Goal: Task Accomplishment & Management: Manage account settings

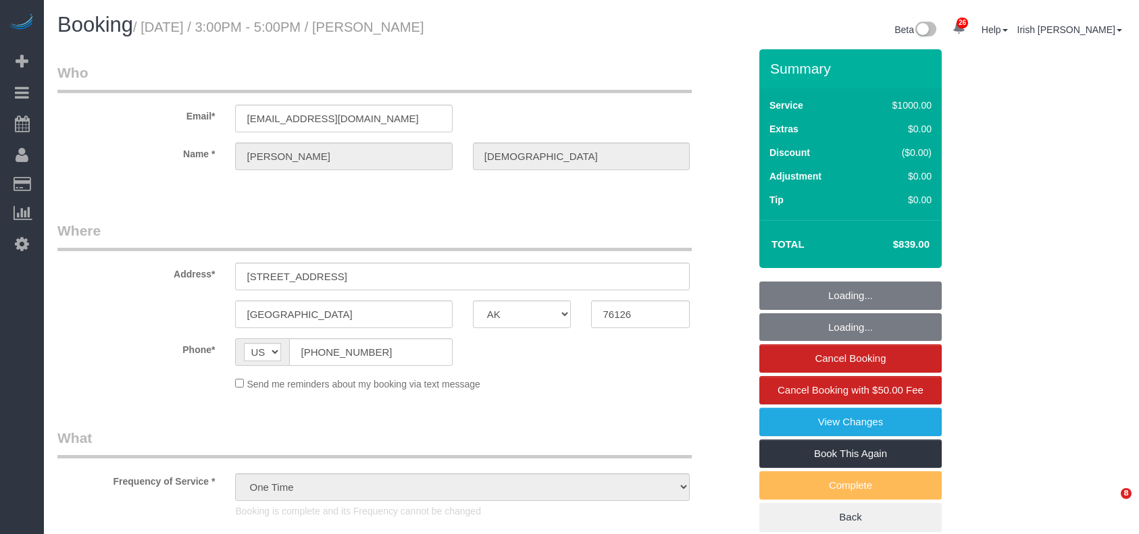
select select "[GEOGRAPHIC_DATA]"
select select "3"
select select "spot47"
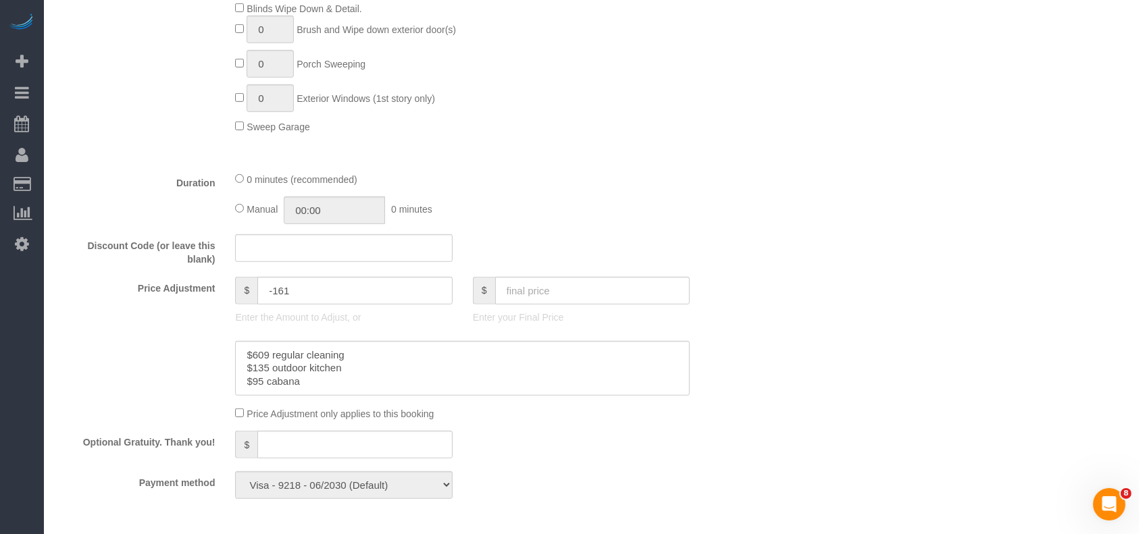
scroll to position [900, 0]
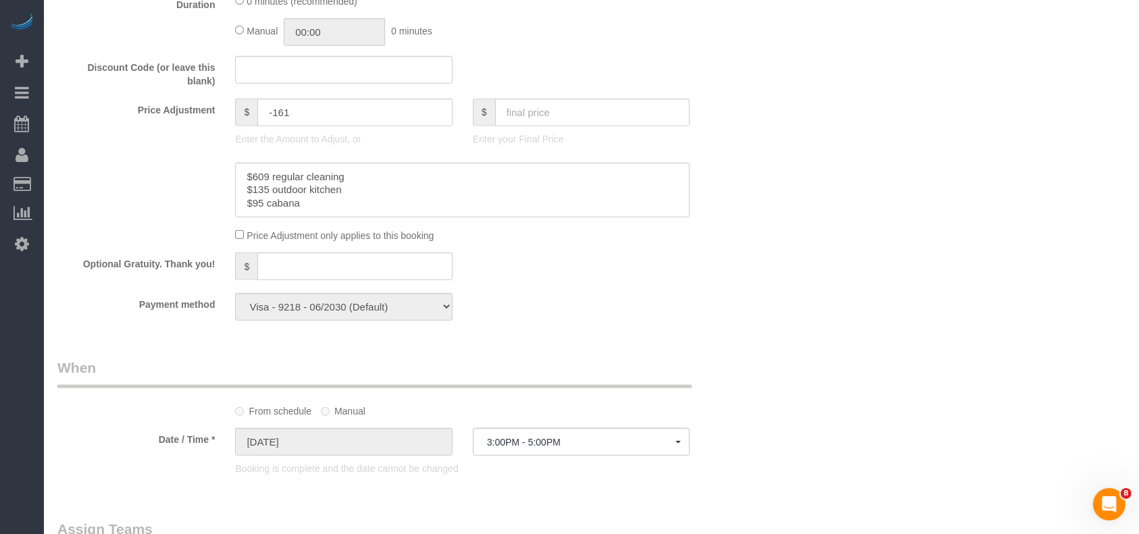
drag, startPoint x: 609, startPoint y: 43, endPoint x: 642, endPoint y: 2, distance: 52.8
click at [609, 43] on div "Manual 00:00 0 minutes" at bounding box center [462, 32] width 455 height 28
drag, startPoint x: 265, startPoint y: 208, endPoint x: 230, endPoint y: 206, distance: 35.2
click at [231, 207] on div at bounding box center [462, 190] width 475 height 55
drag, startPoint x: 253, startPoint y: 192, endPoint x: 270, endPoint y: 192, distance: 17.6
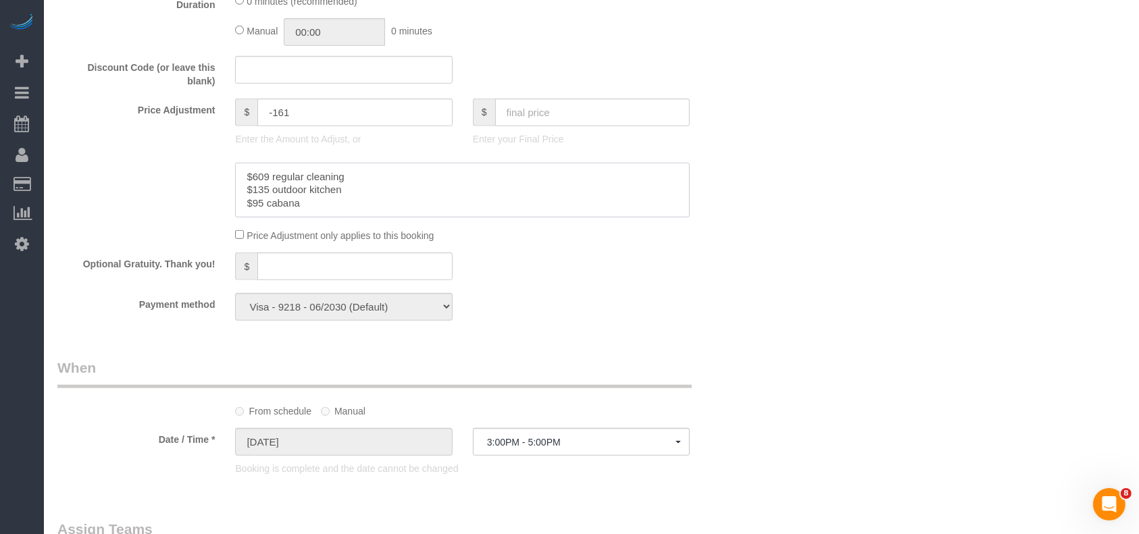
click at [270, 192] on textarea at bounding box center [462, 190] width 455 height 55
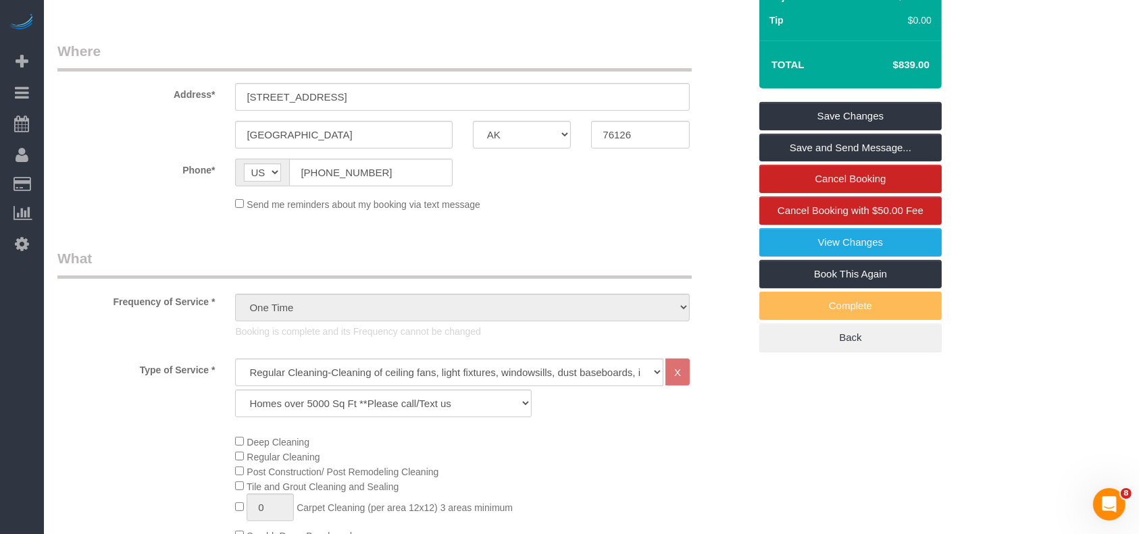
scroll to position [0, 0]
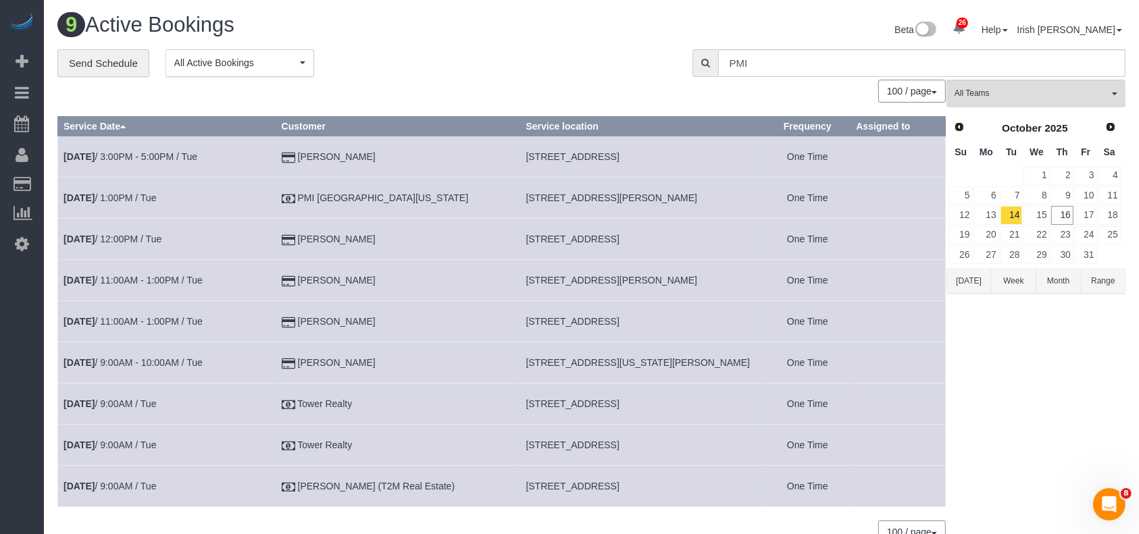
click at [971, 274] on button "[DATE]" at bounding box center [968, 281] width 45 height 25
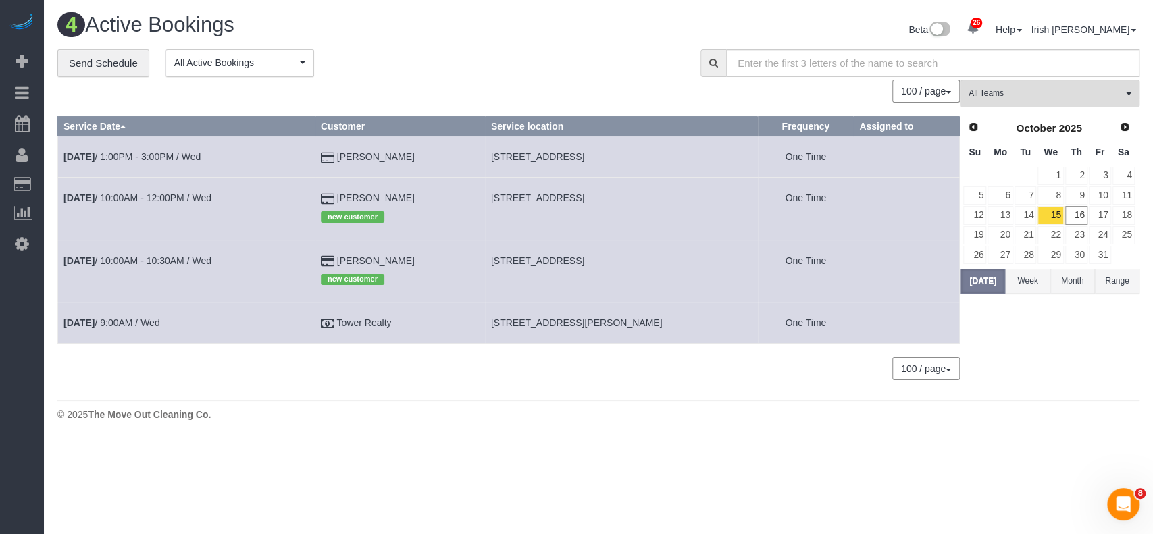
drag, startPoint x: 371, startPoint y: 149, endPoint x: 384, endPoint y: 149, distance: 12.8
click at [390, 155] on td "[PERSON_NAME]" at bounding box center [400, 156] width 170 height 41
drag, startPoint x: 414, startPoint y: 155, endPoint x: 336, endPoint y: 148, distance: 78.0
click at [330, 158] on td "[PERSON_NAME]" at bounding box center [400, 156] width 170 height 41
copy td "[PERSON_NAME]"
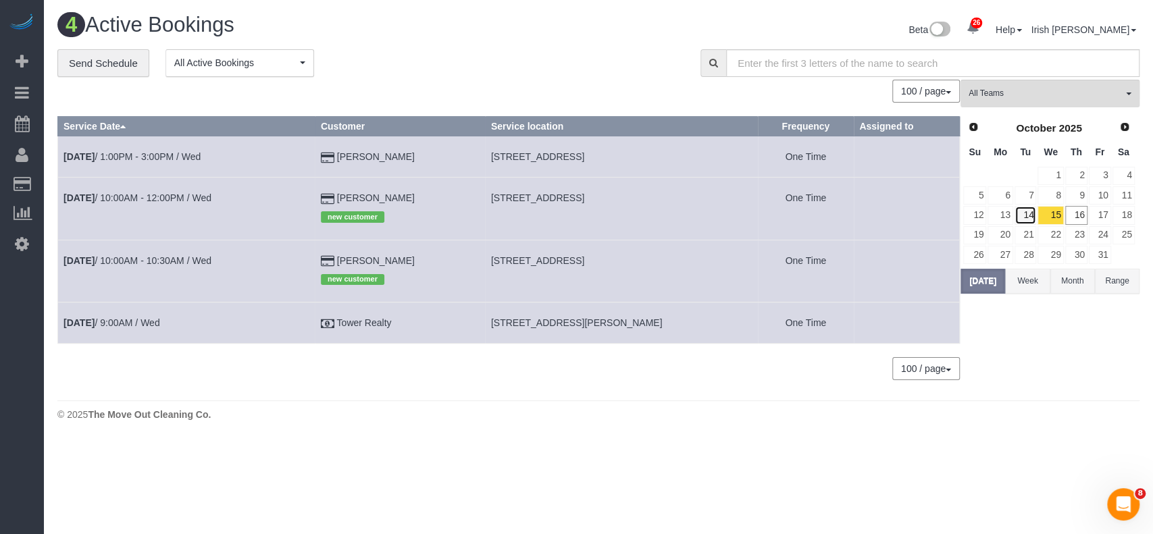
click at [1027, 213] on link "14" at bounding box center [1026, 215] width 22 height 18
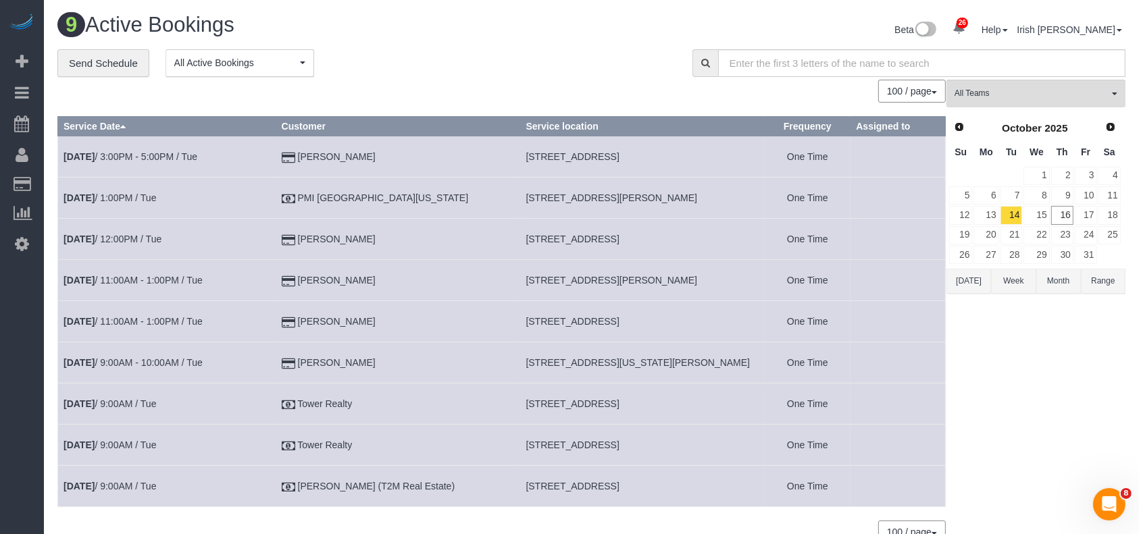
click at [543, 403] on span "[STREET_ADDRESS]" at bounding box center [571, 404] width 93 height 11
copy tr "[STREET_ADDRESS]"
click at [135, 405] on link "[DATE] 9:00AM / Tue" at bounding box center [109, 404] width 93 height 11
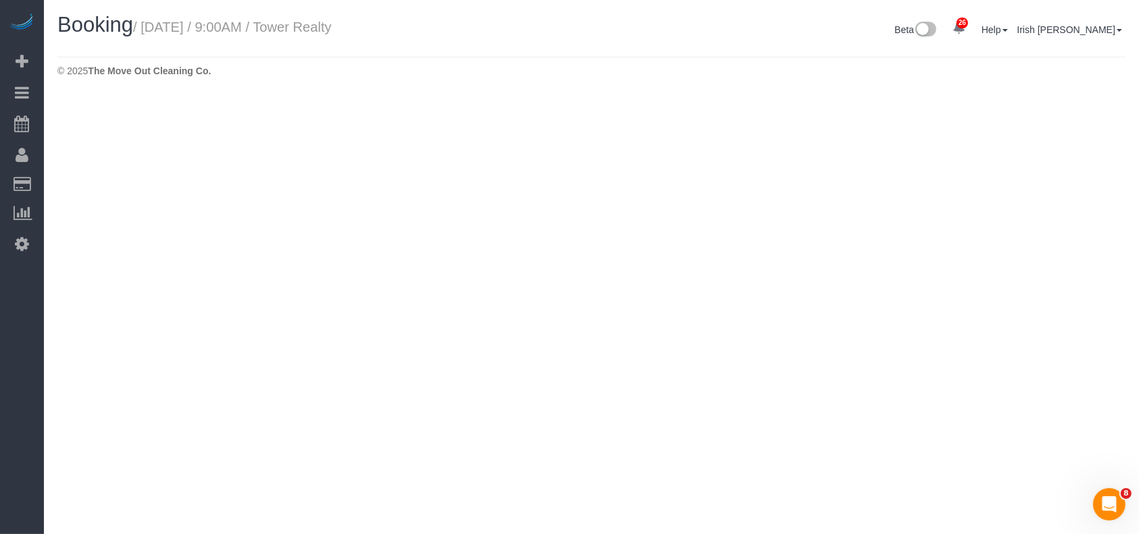
select select "[GEOGRAPHIC_DATA]"
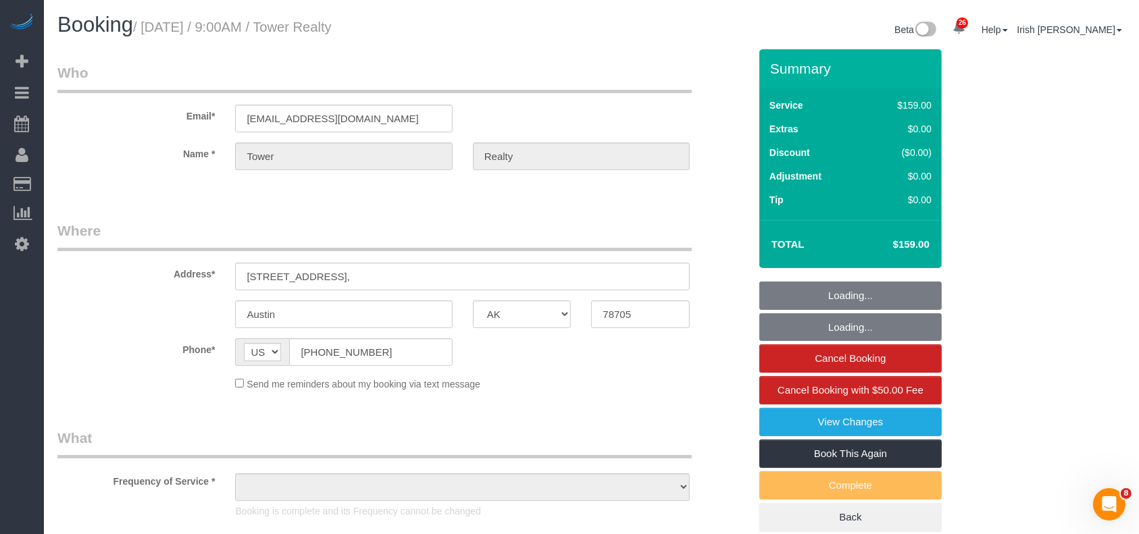
select select "object:5528"
select select "3"
select select "object:5614"
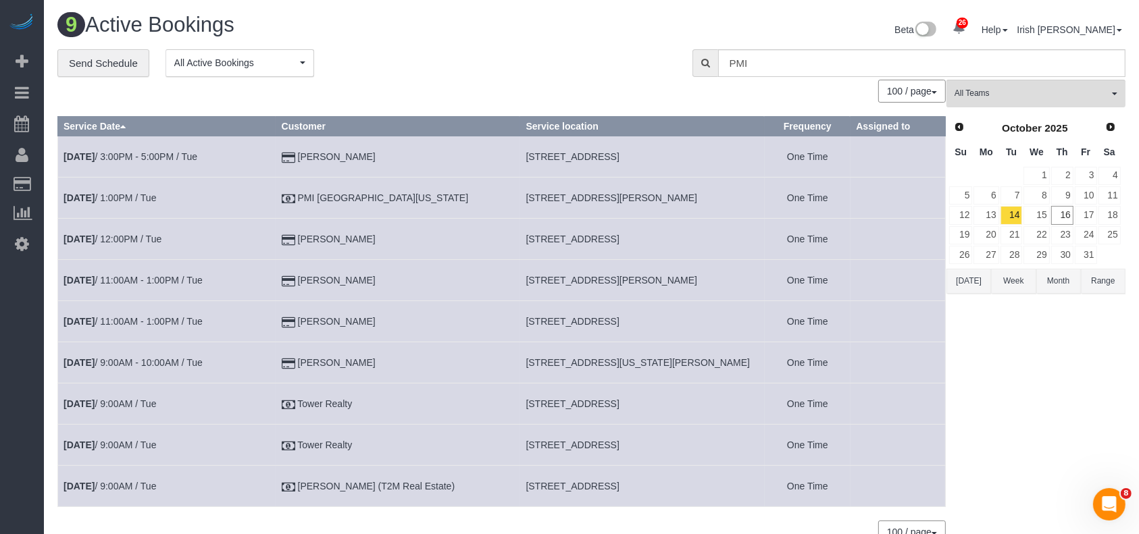
click at [559, 446] on span "[STREET_ADDRESS]" at bounding box center [571, 445] width 93 height 11
click at [559, 444] on span "[STREET_ADDRESS]" at bounding box center [571, 445] width 93 height 11
click at [557, 443] on span "[STREET_ADDRESS]" at bounding box center [571, 445] width 93 height 11
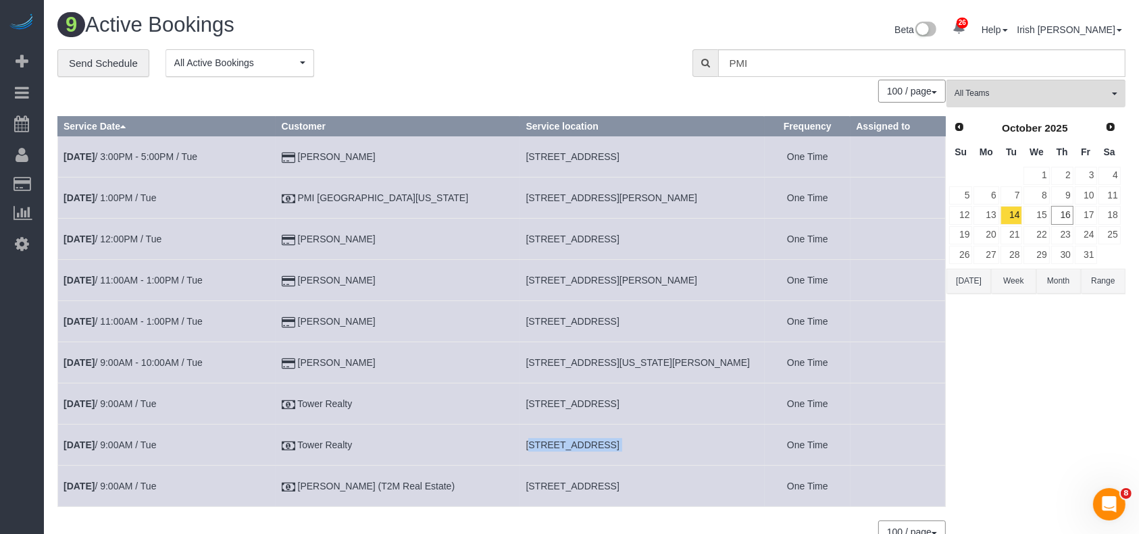
click at [557, 443] on span "[STREET_ADDRESS]" at bounding box center [571, 445] width 93 height 11
click at [128, 446] on link "[DATE] 9:00AM / Tue" at bounding box center [109, 445] width 93 height 11
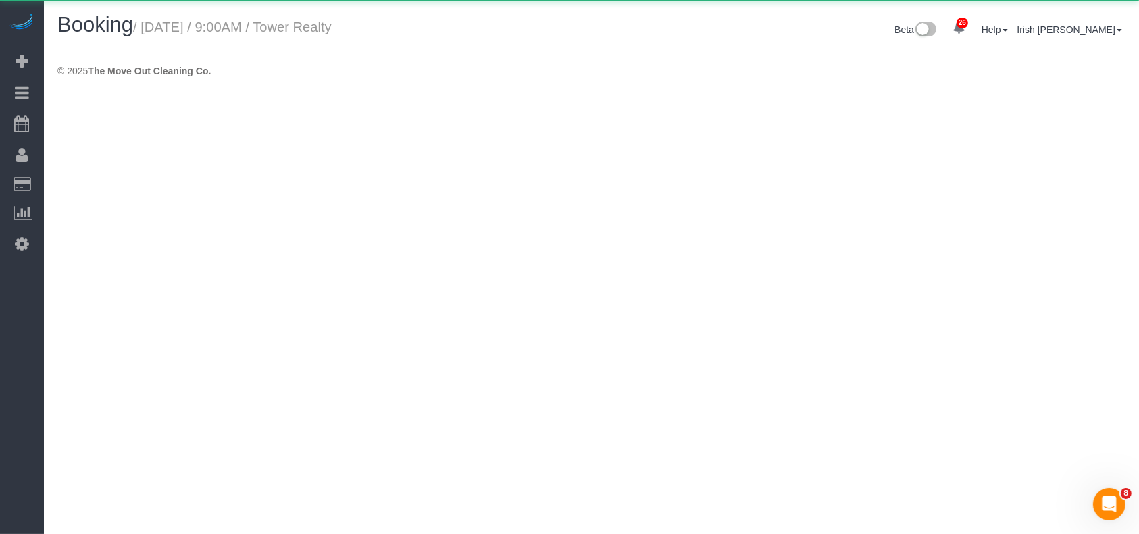
select select "[GEOGRAPHIC_DATA]"
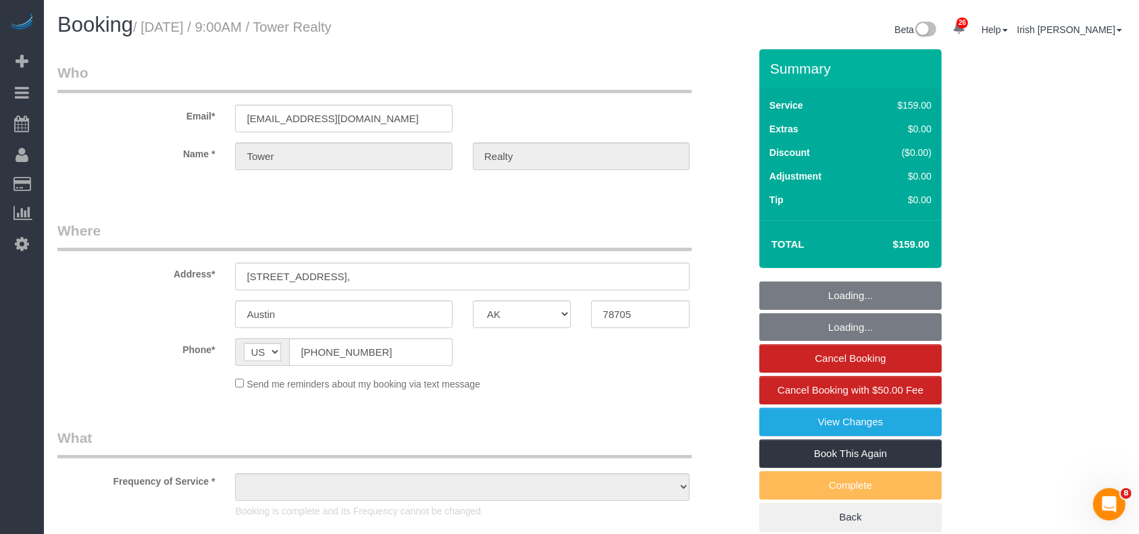
select select "object:6085"
select select "3"
select select "object:6171"
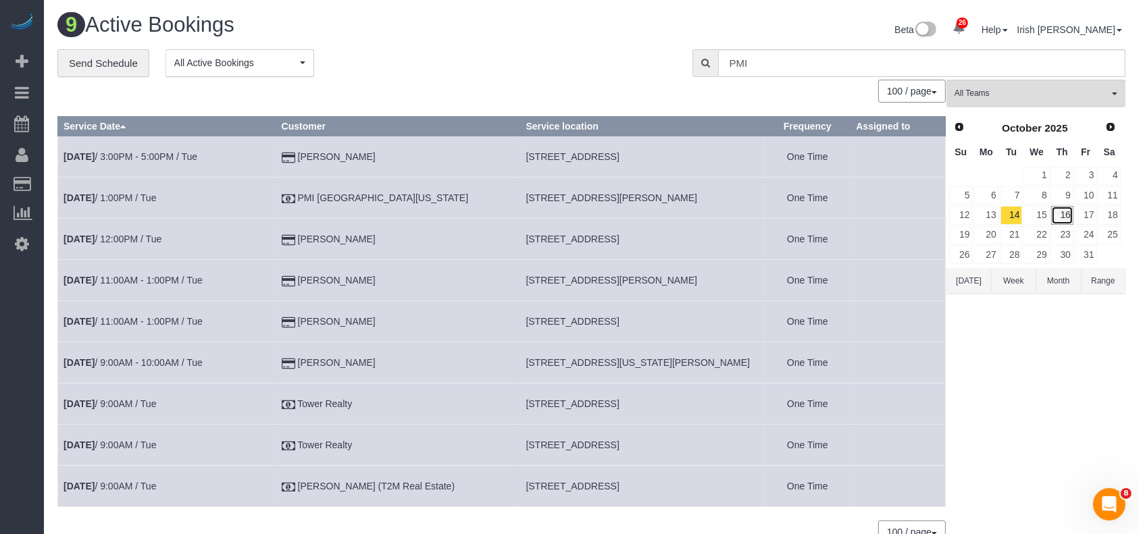
click at [1064, 216] on link "16" at bounding box center [1062, 215] width 22 height 18
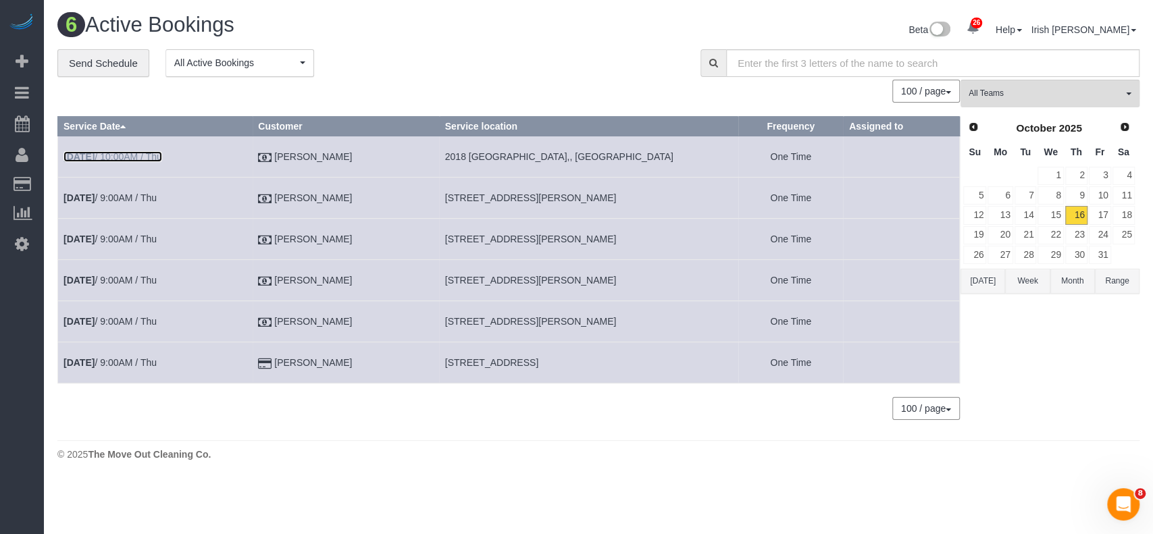
click at [146, 152] on link "[DATE] 10:00AM / Thu" at bounding box center [112, 156] width 99 height 11
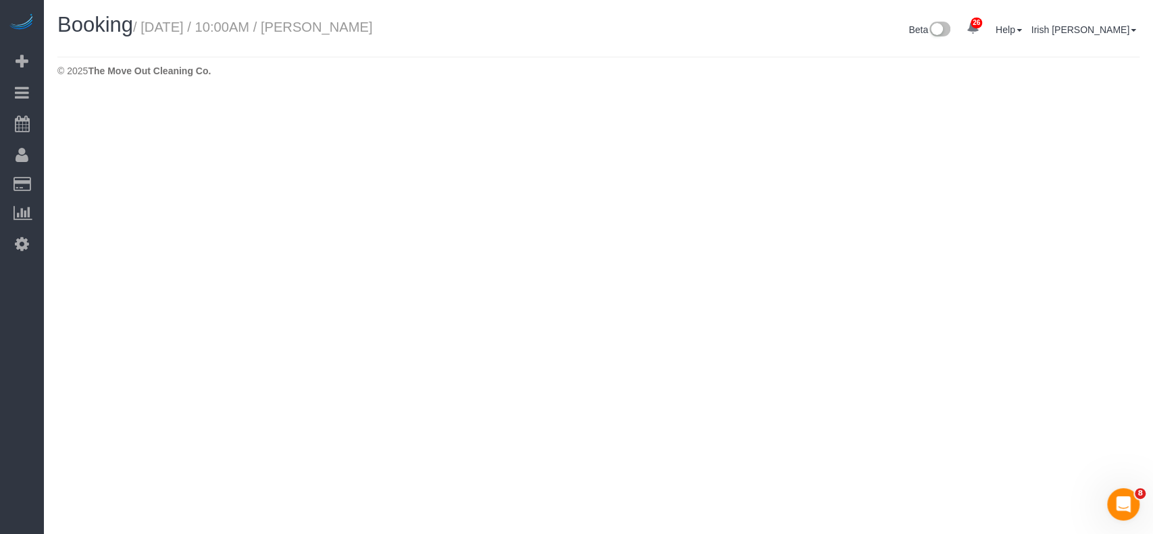
select select "[GEOGRAPHIC_DATA]"
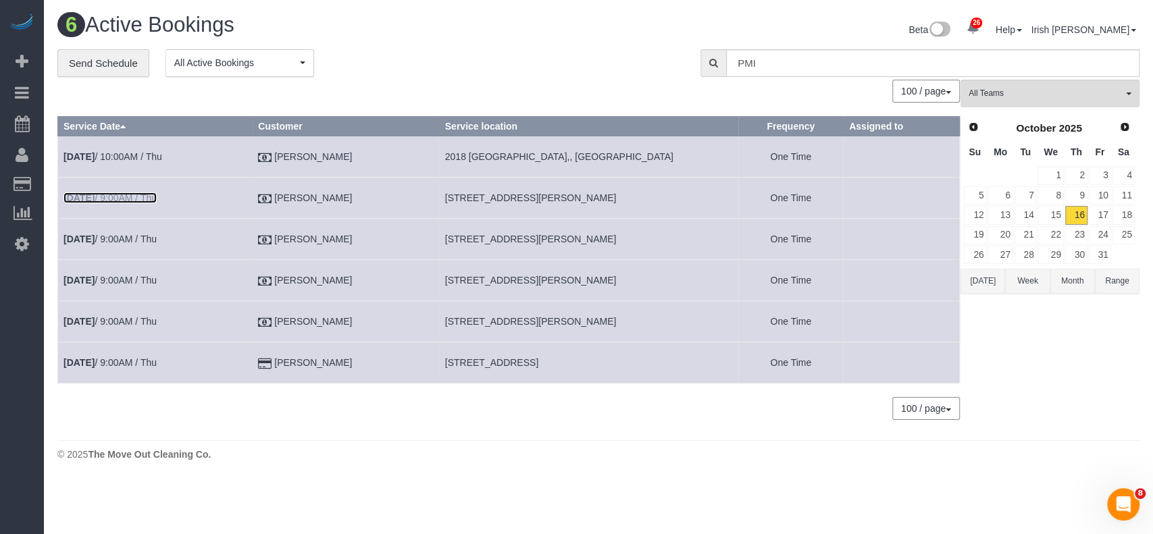
click at [112, 193] on link "[DATE] 9:00AM / Thu" at bounding box center [109, 197] width 93 height 11
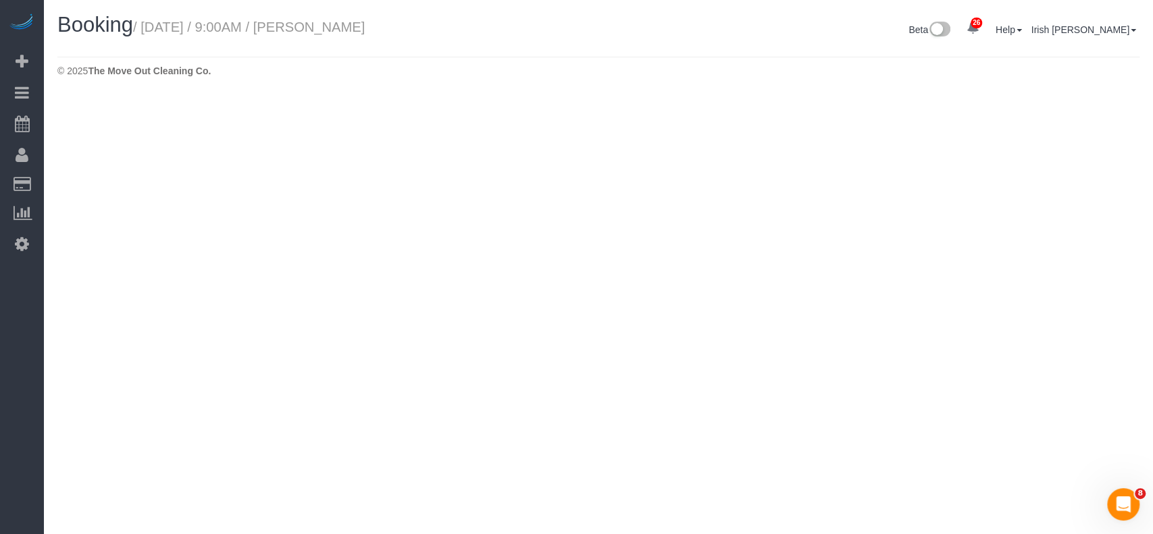
select select "[GEOGRAPHIC_DATA]"
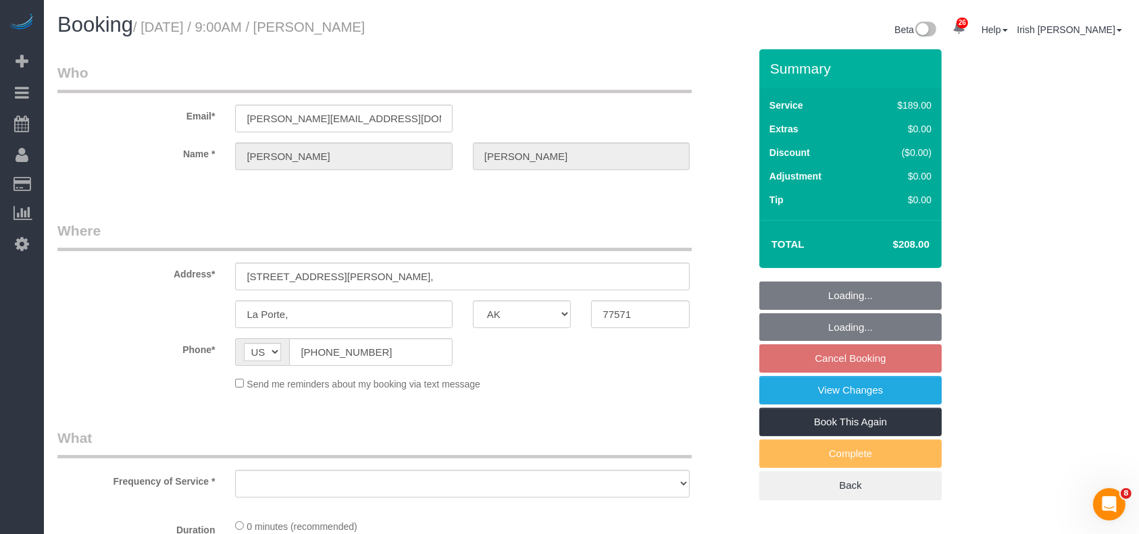
select select "3"
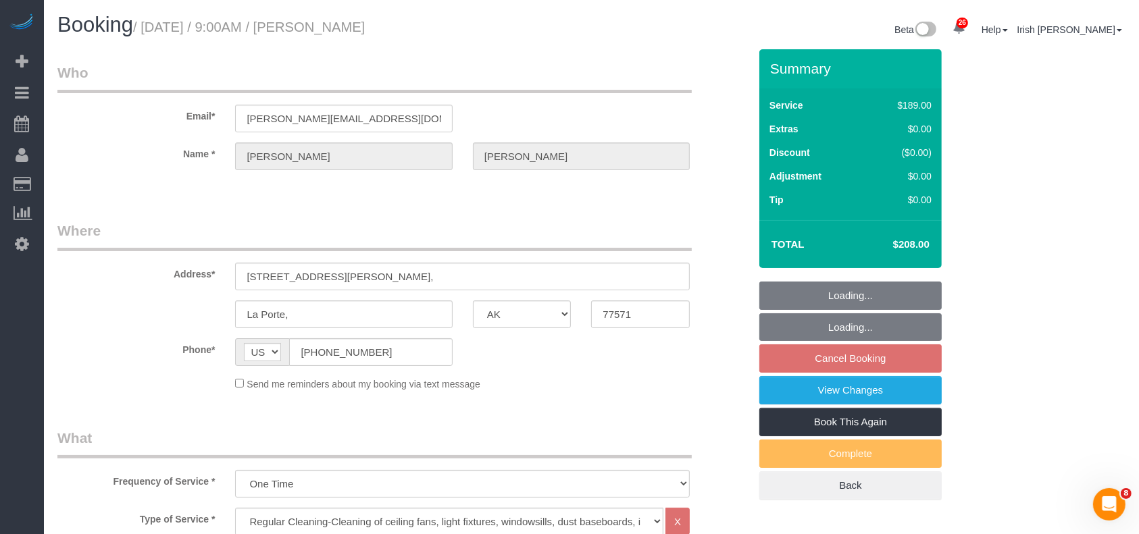
select select "object:7204"
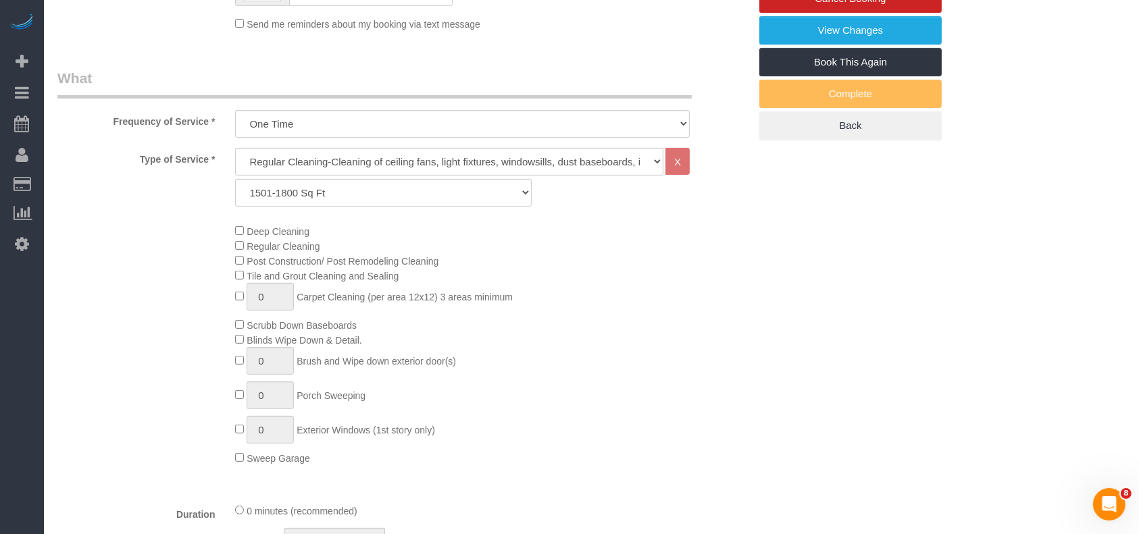
scroll to position [90, 0]
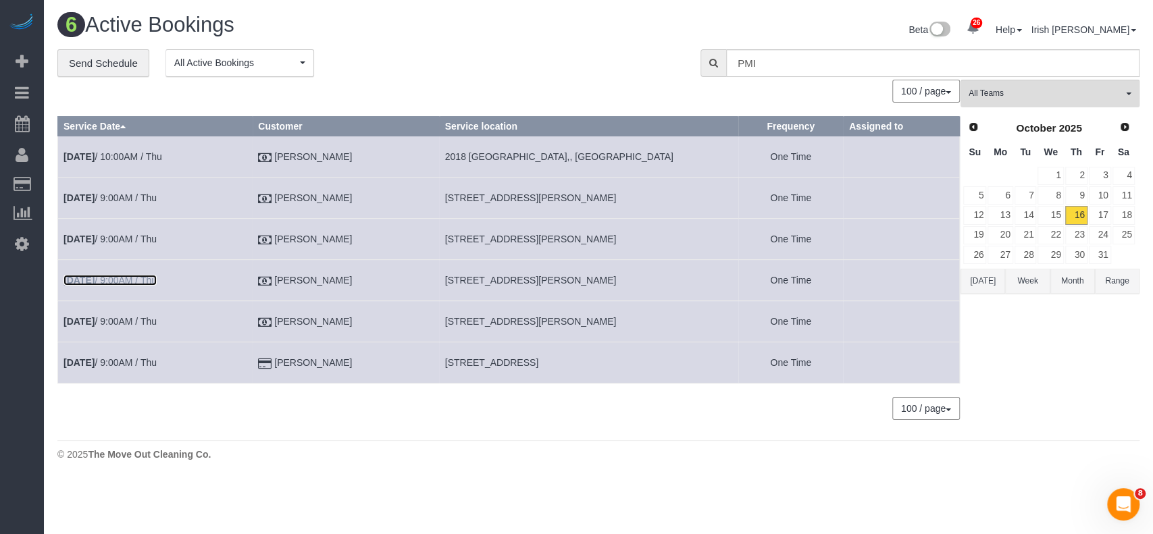
click at [135, 277] on link "[DATE] 9:00AM / Thu" at bounding box center [109, 280] width 93 height 11
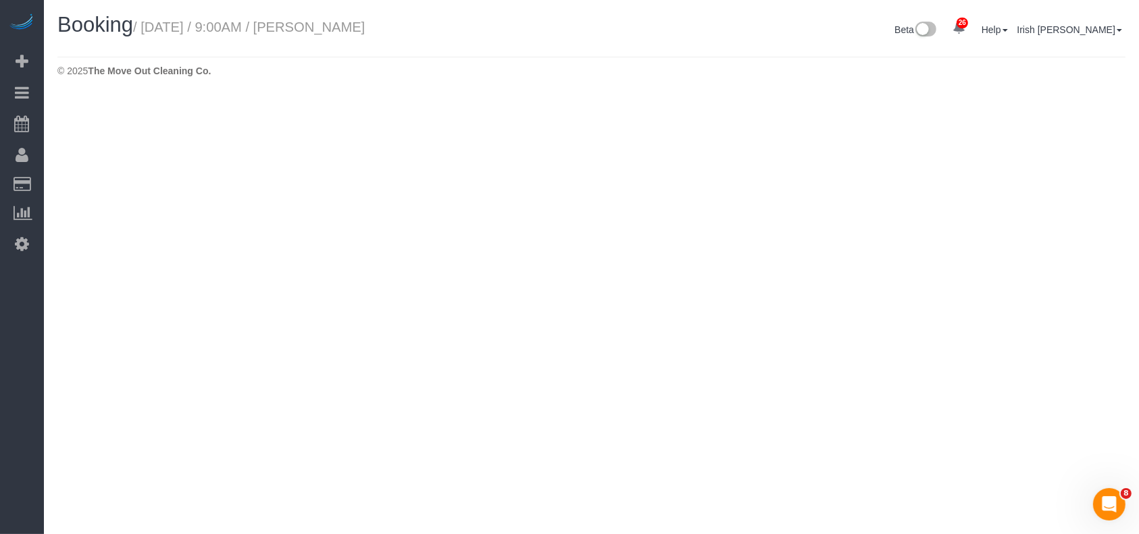
select select "[GEOGRAPHIC_DATA]"
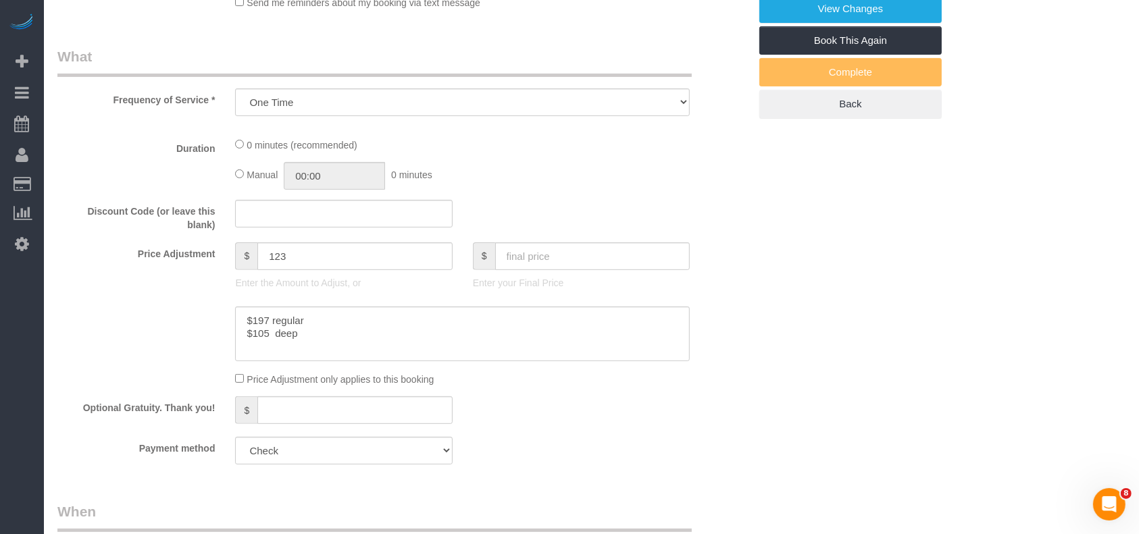
scroll to position [450, 0]
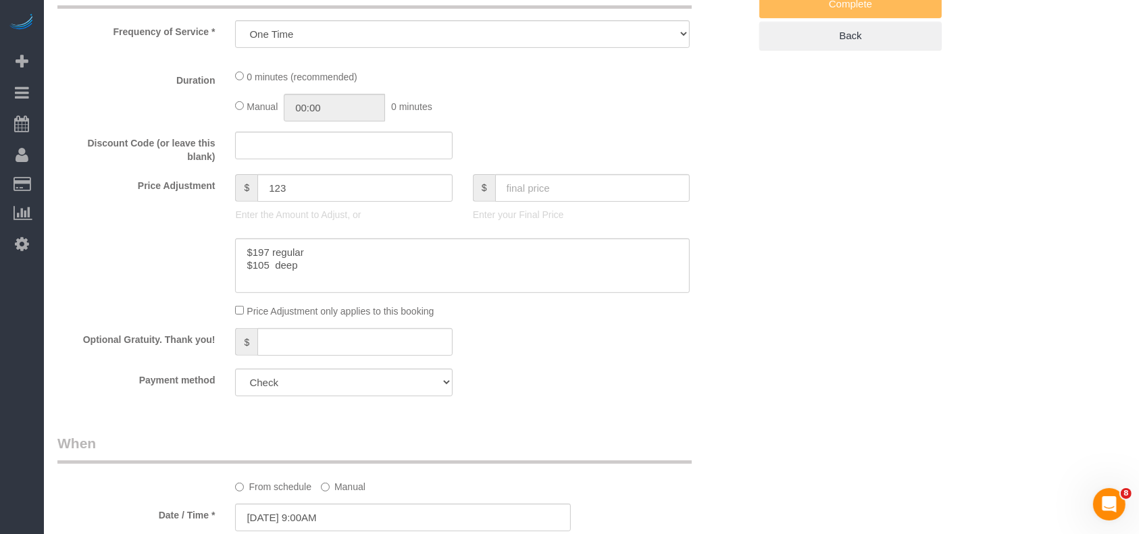
select select "object:7660"
select select "3"
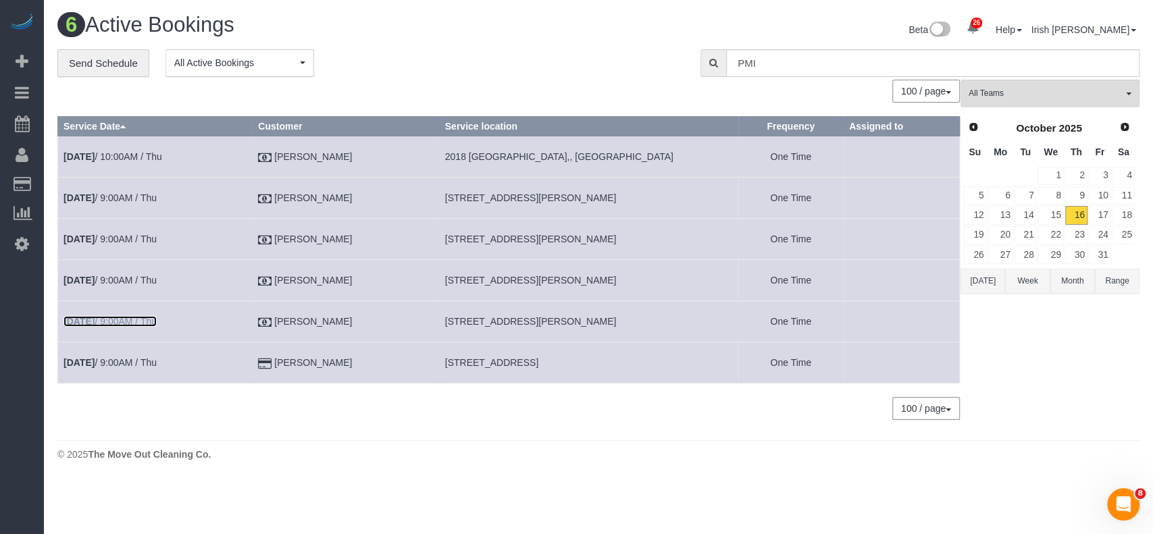
click at [134, 321] on link "[DATE] 9:00AM / Thu" at bounding box center [109, 321] width 93 height 11
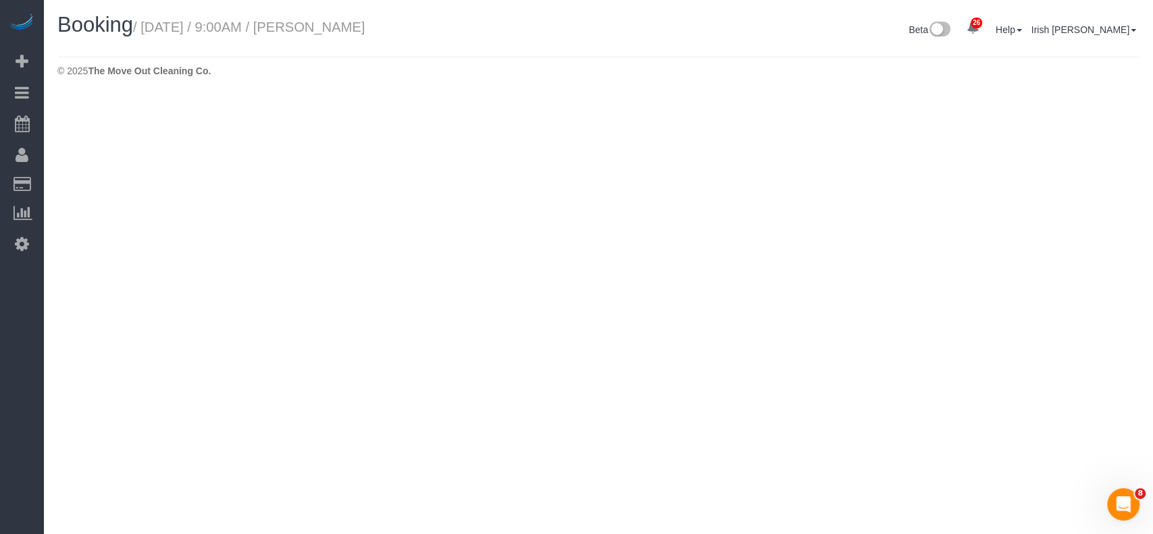
select select "[GEOGRAPHIC_DATA]"
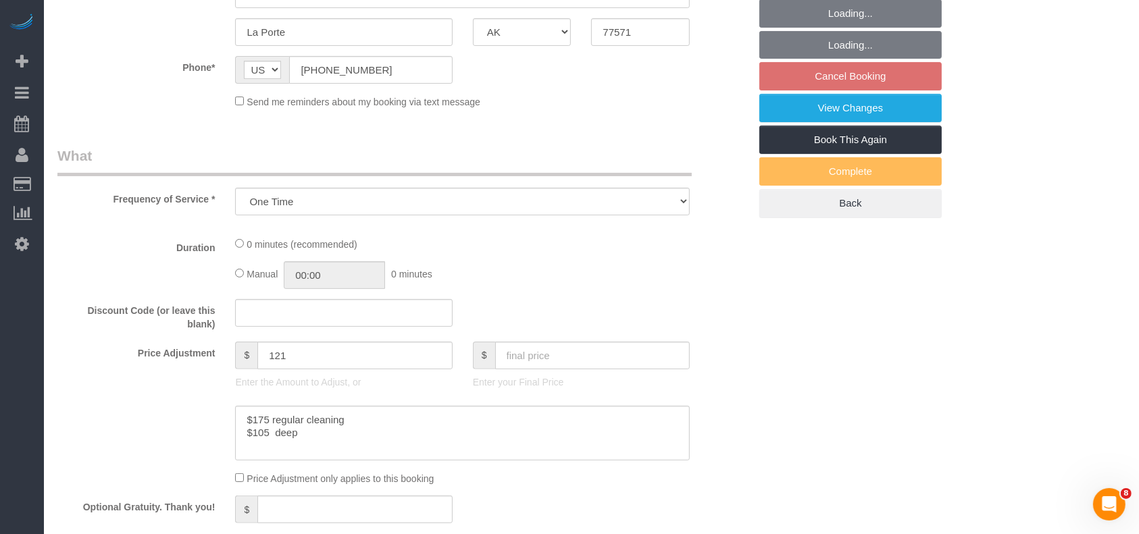
select select "object:8235"
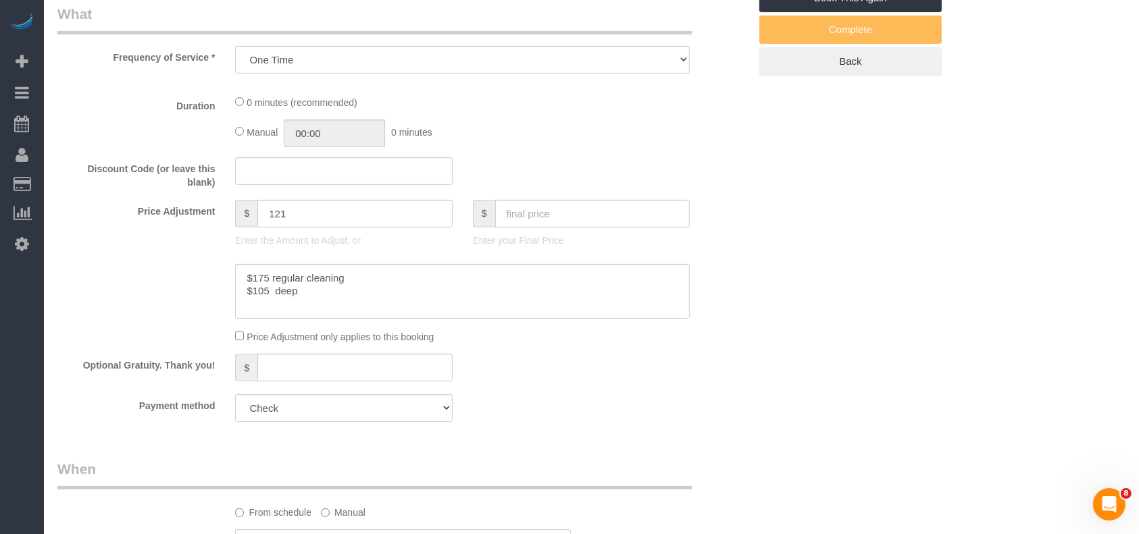
select select "3"
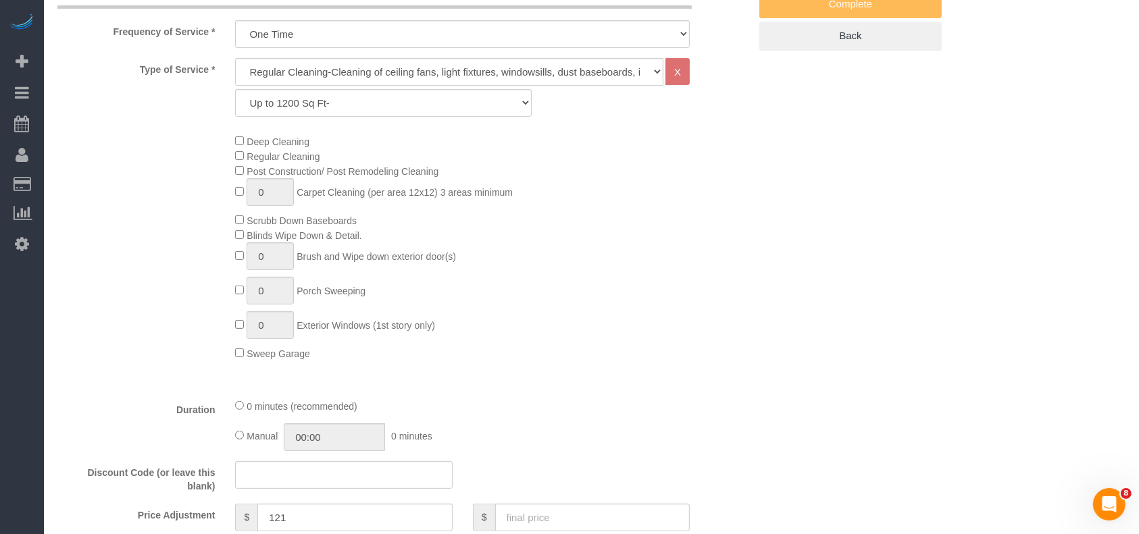
scroll to position [811, 0]
